Goal: Information Seeking & Learning: Learn about a topic

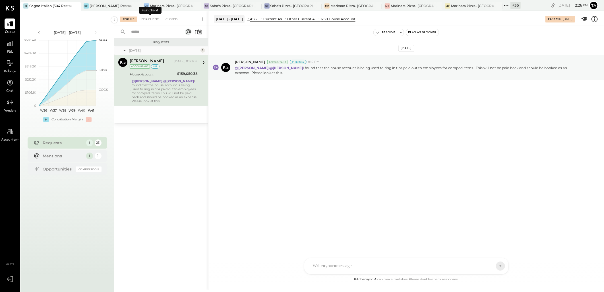
click at [134, 18] on div "For Me" at bounding box center [128, 19] width 17 height 6
click at [150, 18] on div "For Client" at bounding box center [149, 19] width 23 height 6
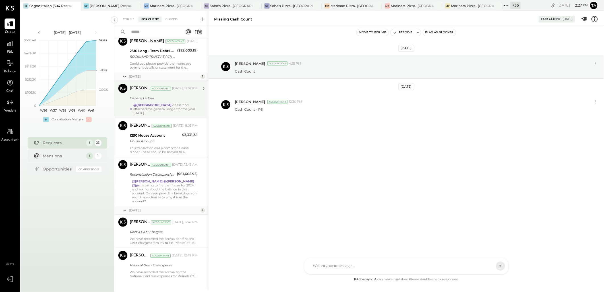
scroll to position [642, 0]
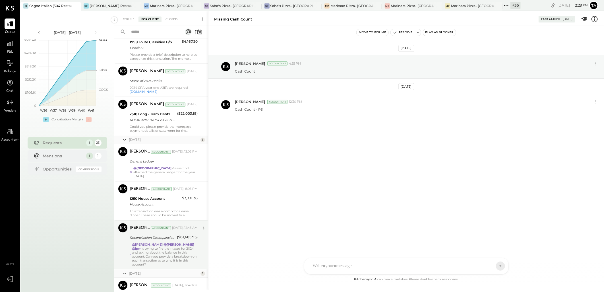
click at [167, 250] on div "@Yasin Shabhai @Tarang Padia @jpm is trying to file their taxes for 2024 and as…" at bounding box center [165, 254] width 66 height 24
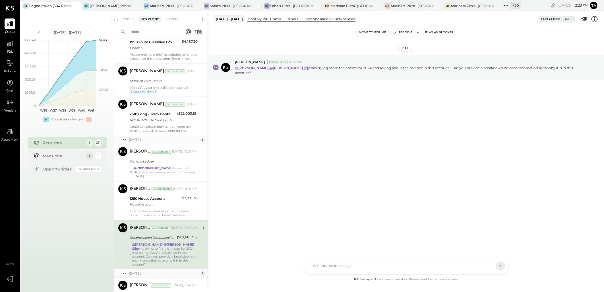
click at [593, 21] on icon at bounding box center [593, 18] width 7 height 7
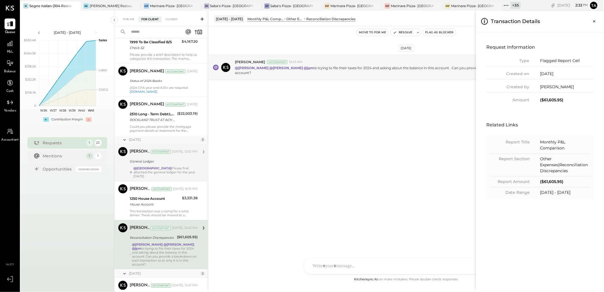
click at [183, 164] on div "For Me For Client Closed Urgent Blockers This Month 1 Yasin Shabhai Accountant …" at bounding box center [358, 150] width 489 height 279
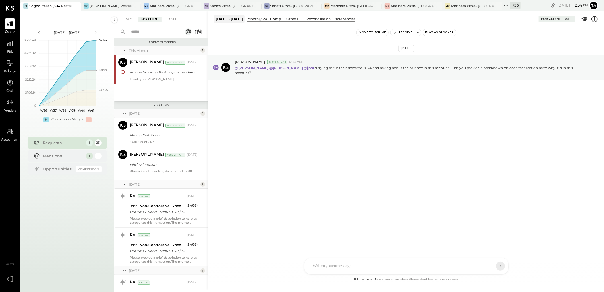
click at [120, 23] on div "For Me For Client Closed" at bounding box center [161, 18] width 94 height 15
click at [126, 20] on div "For Me" at bounding box center [128, 19] width 17 height 6
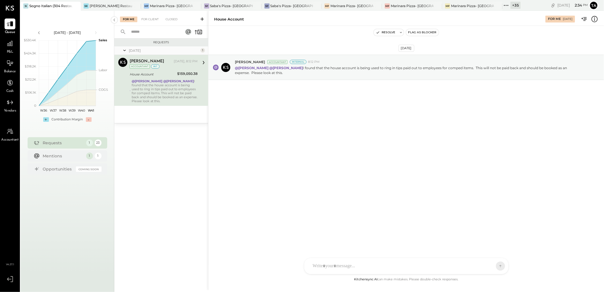
drag, startPoint x: 127, startPoint y: 20, endPoint x: 158, endPoint y: 87, distance: 73.4
click at [158, 87] on div "@Yasin Shabhai @Tarang Padia I found that the house account is being used to ri…" at bounding box center [165, 91] width 66 height 24
drag, startPoint x: 390, startPoint y: 114, endPoint x: 323, endPoint y: 233, distance: 137.6
click at [390, 114] on div "Oct 7th, 2025 Chris Dash Accountant Internal 8:12 PM @Yasin Shabhai @Tarang Pad…" at bounding box center [405, 81] width 395 height 82
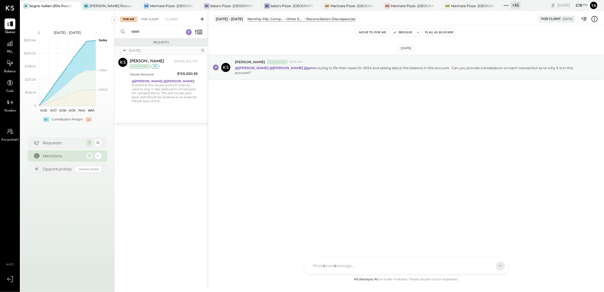
click at [147, 21] on div "For Client" at bounding box center [149, 19] width 23 height 6
